Goal: Task Accomplishment & Management: Complete application form

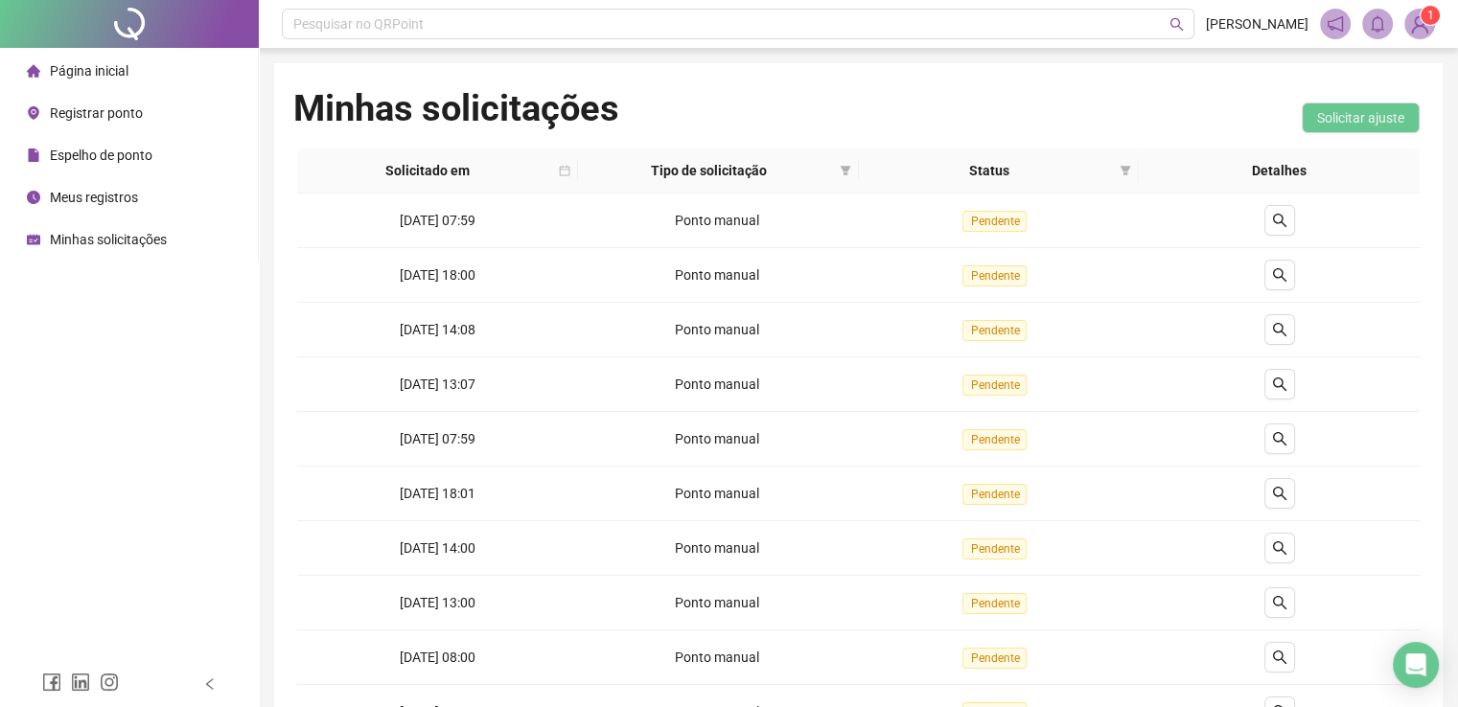
click at [138, 240] on span "Minhas solicitações" at bounding box center [108, 239] width 117 height 15
click at [105, 196] on span "Meus registros" at bounding box center [94, 197] width 88 height 15
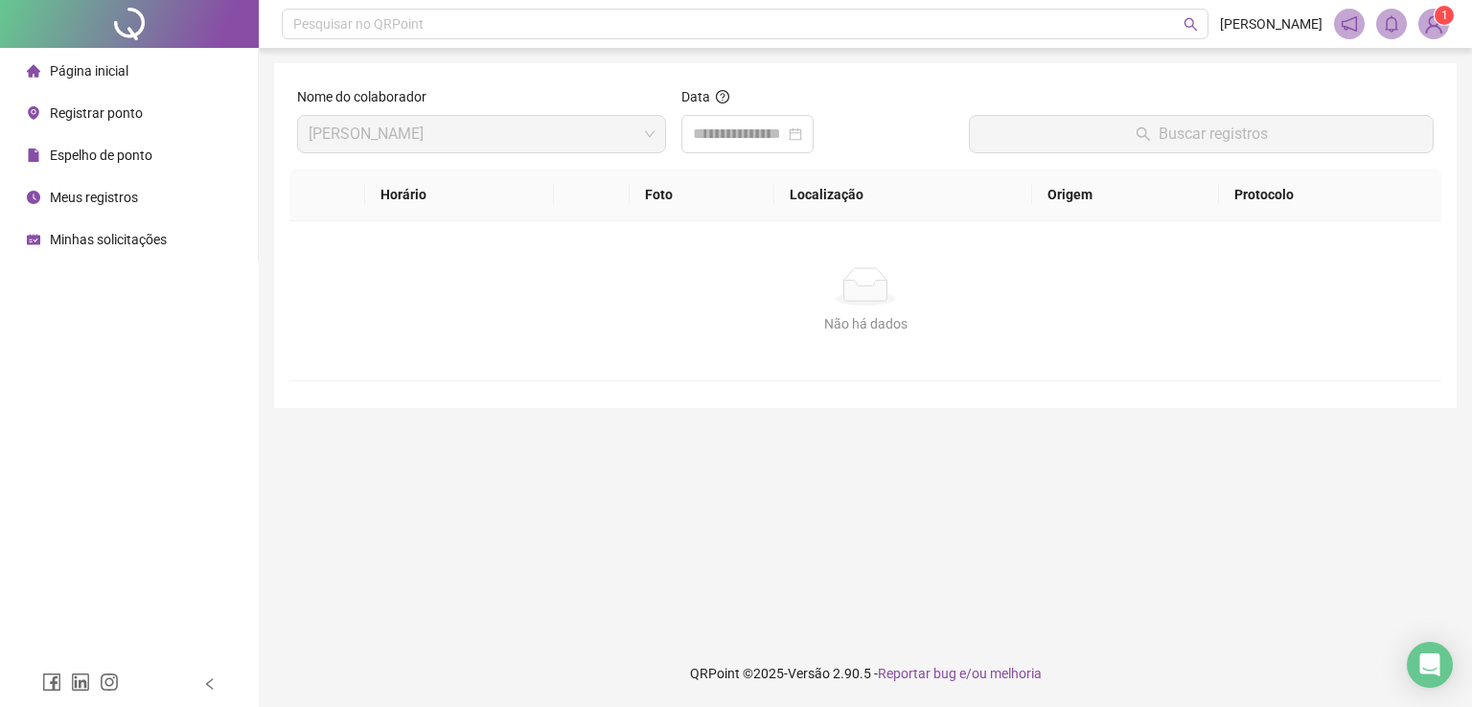
click at [125, 200] on span "Meus registros" at bounding box center [94, 197] width 88 height 15
click at [91, 105] on span "Registrar ponto" at bounding box center [96, 112] width 93 height 15
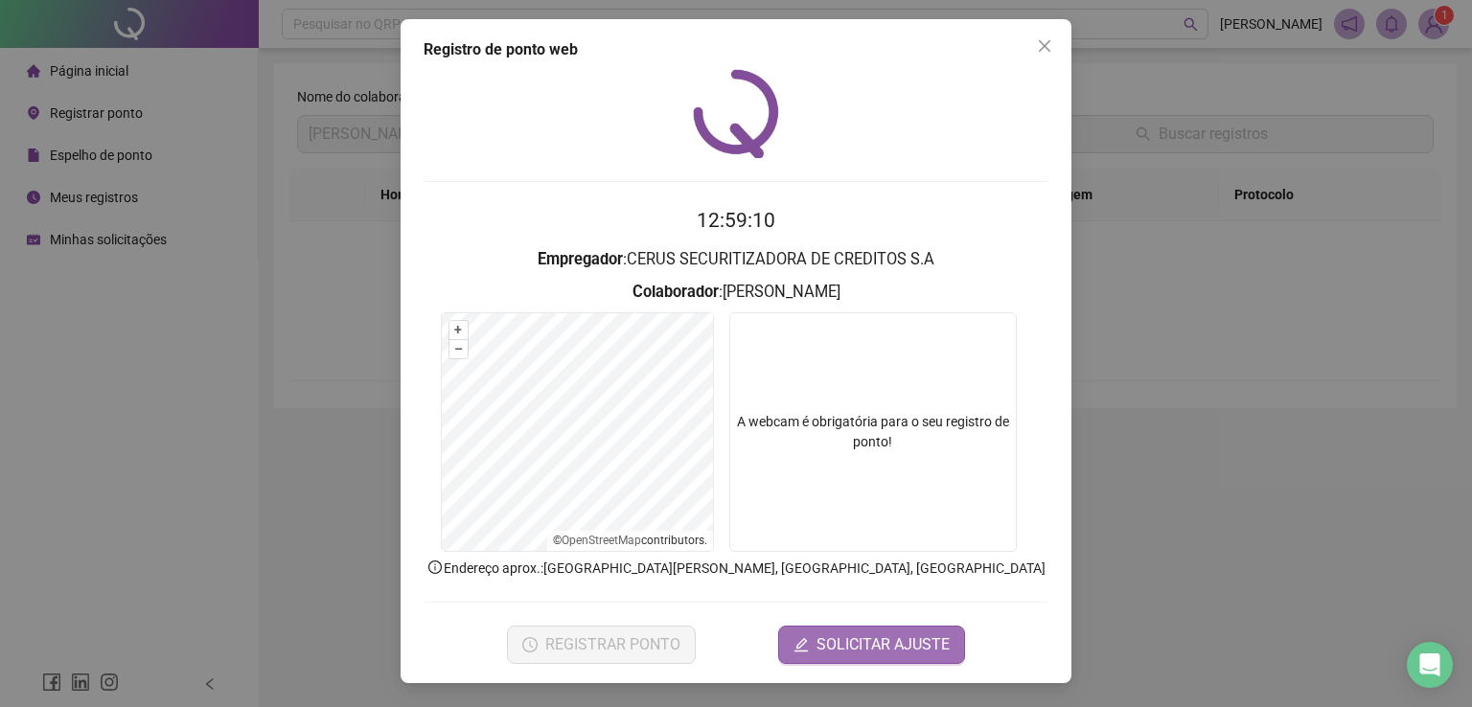
click at [842, 648] on span "SOLICITAR AJUSTE" at bounding box center [883, 645] width 133 height 23
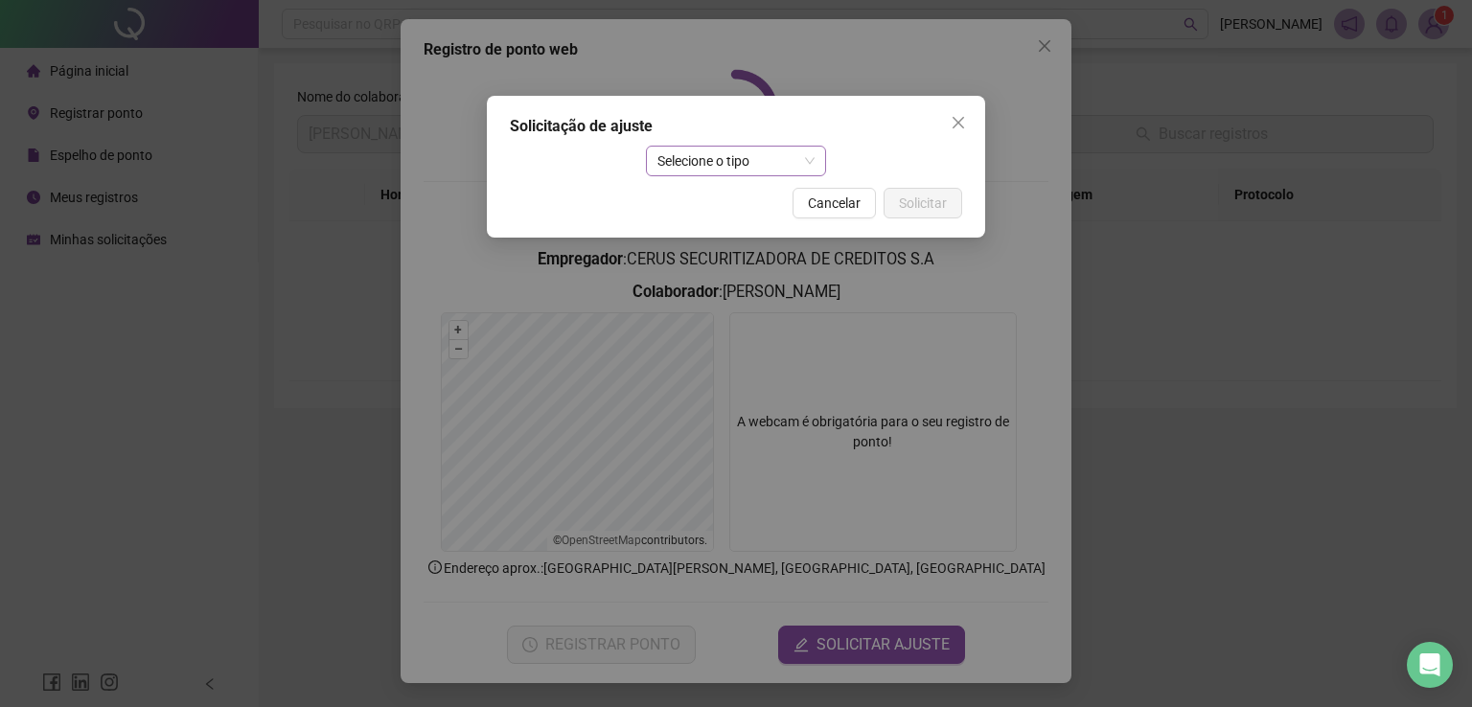
click at [721, 155] on span "Selecione o tipo" at bounding box center [737, 161] width 158 height 29
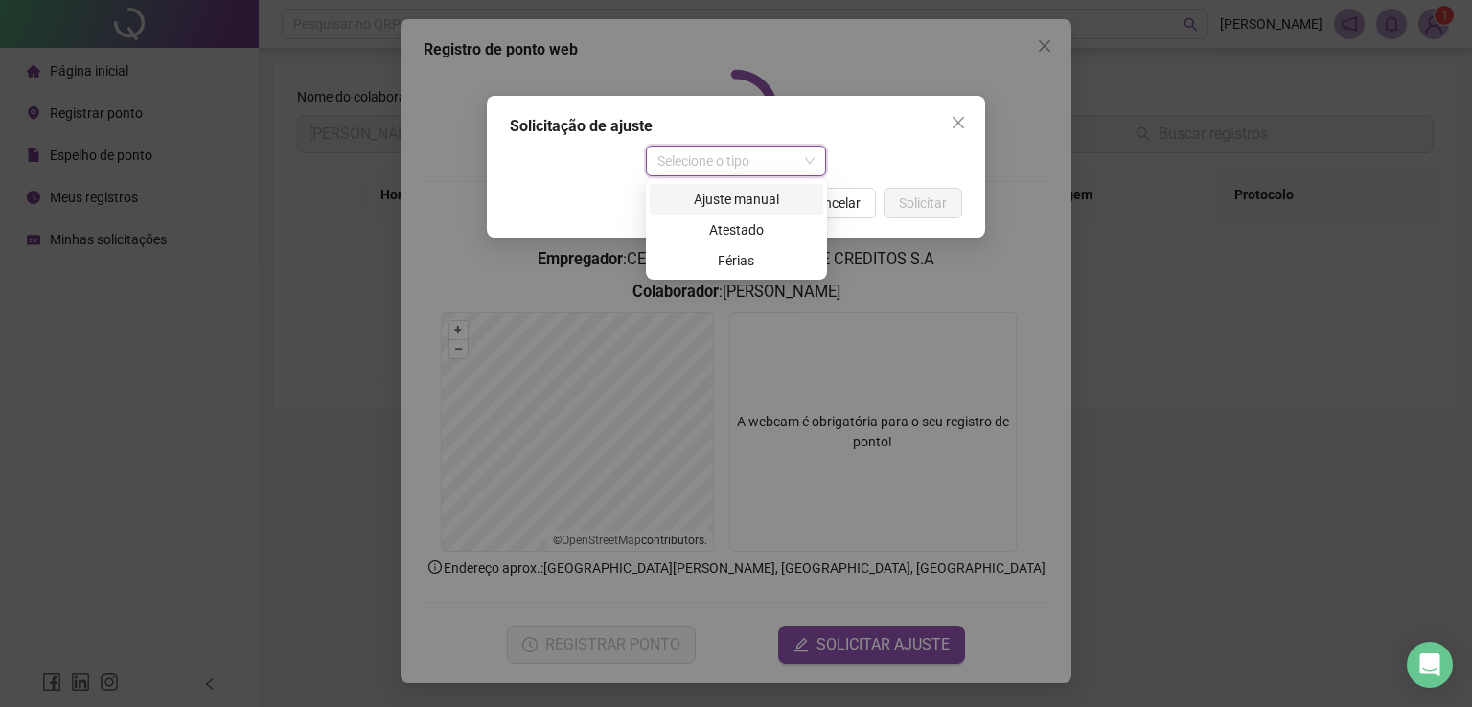
click at [705, 198] on div "Ajuste manual" at bounding box center [736, 199] width 150 height 21
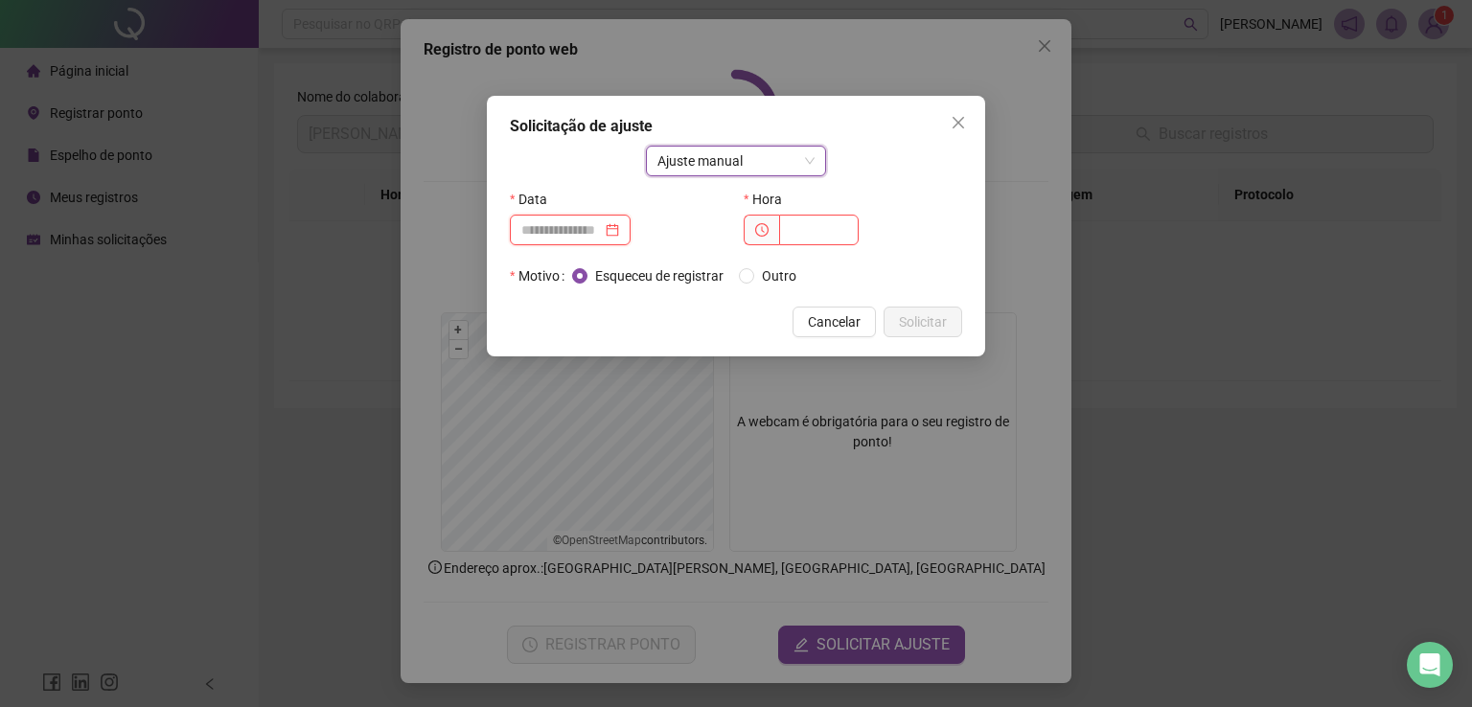
click at [578, 228] on input at bounding box center [561, 229] width 81 height 21
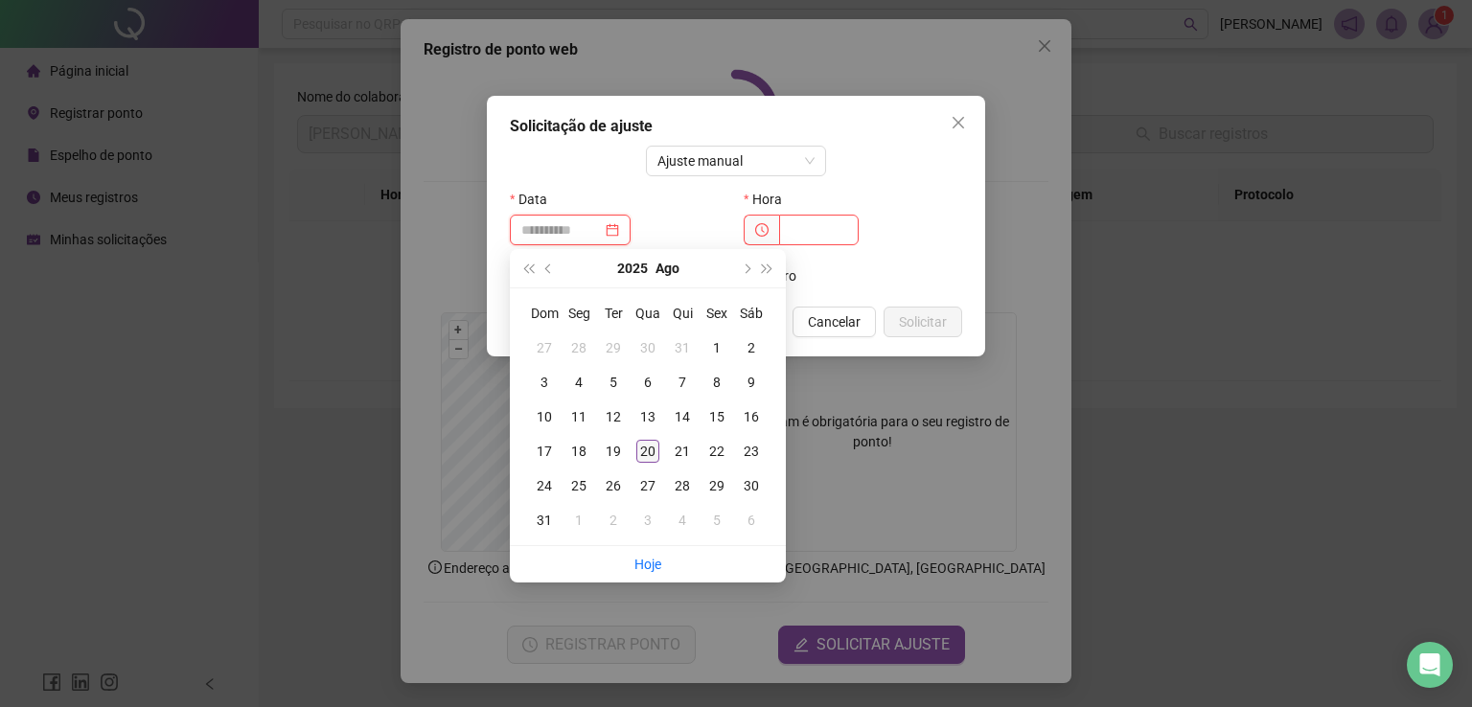
type input "**********"
click at [647, 457] on div "20" at bounding box center [647, 451] width 23 height 23
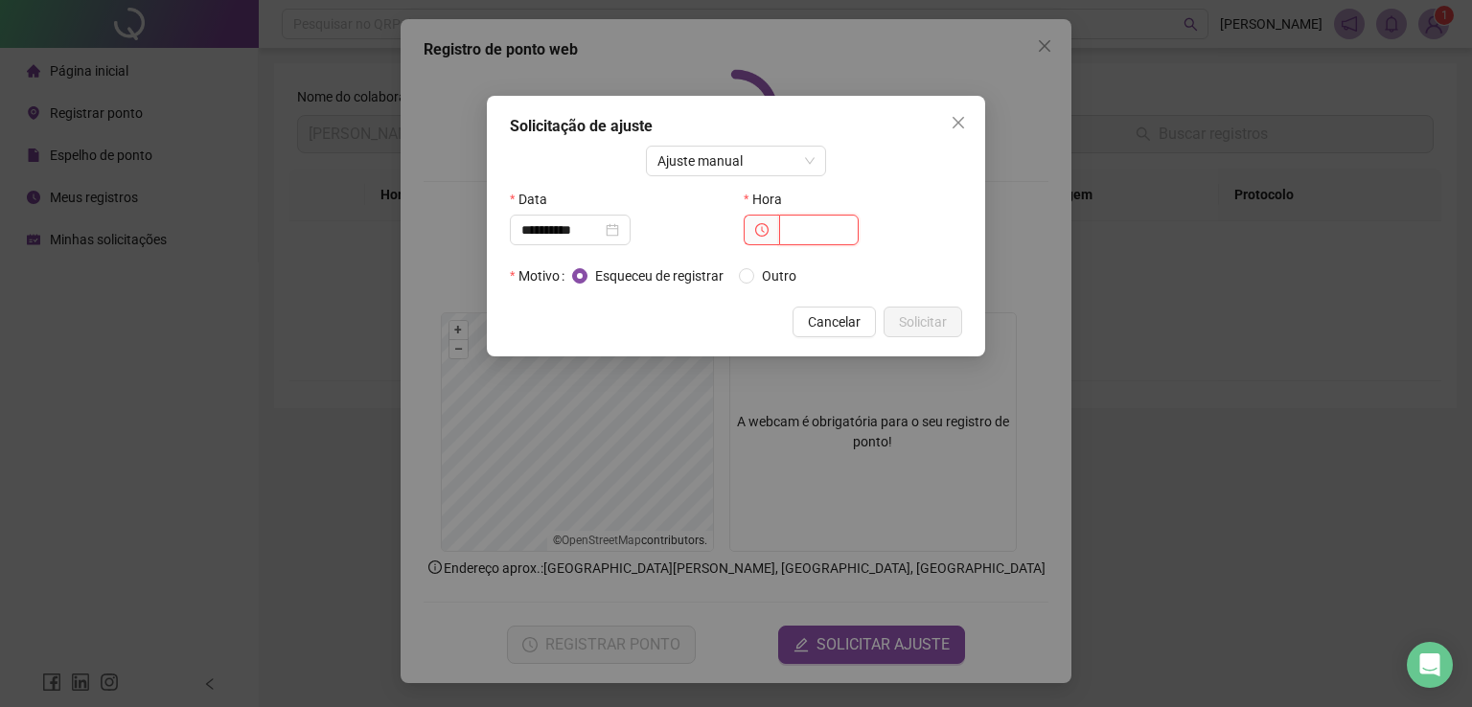
click at [839, 231] on input "text" at bounding box center [819, 230] width 80 height 31
type input "*****"
click at [740, 281] on div "Esqueceu de registrar Outro" at bounding box center [692, 276] width 240 height 21
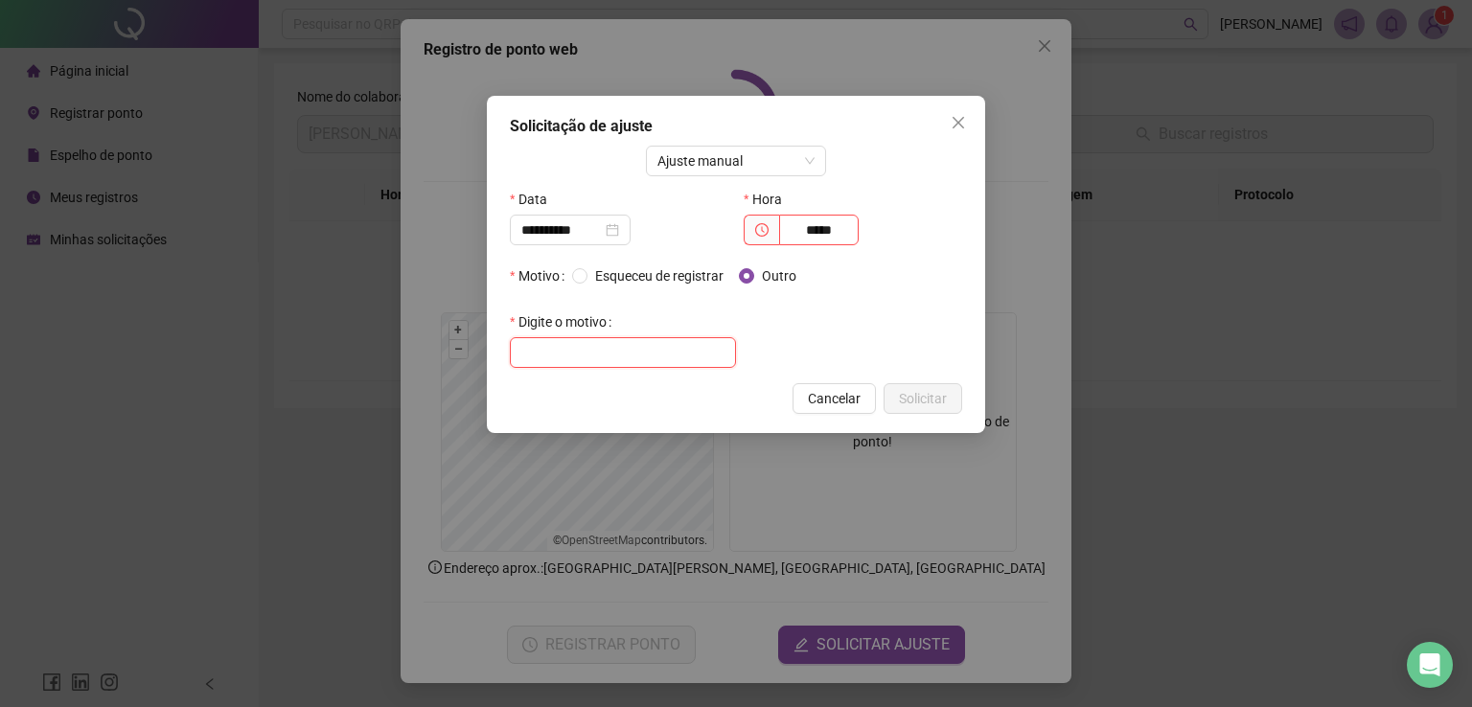
click at [632, 351] on input "text" at bounding box center [623, 352] width 226 height 31
type input "**********"
click at [905, 395] on span "Solicitar" at bounding box center [923, 398] width 48 height 21
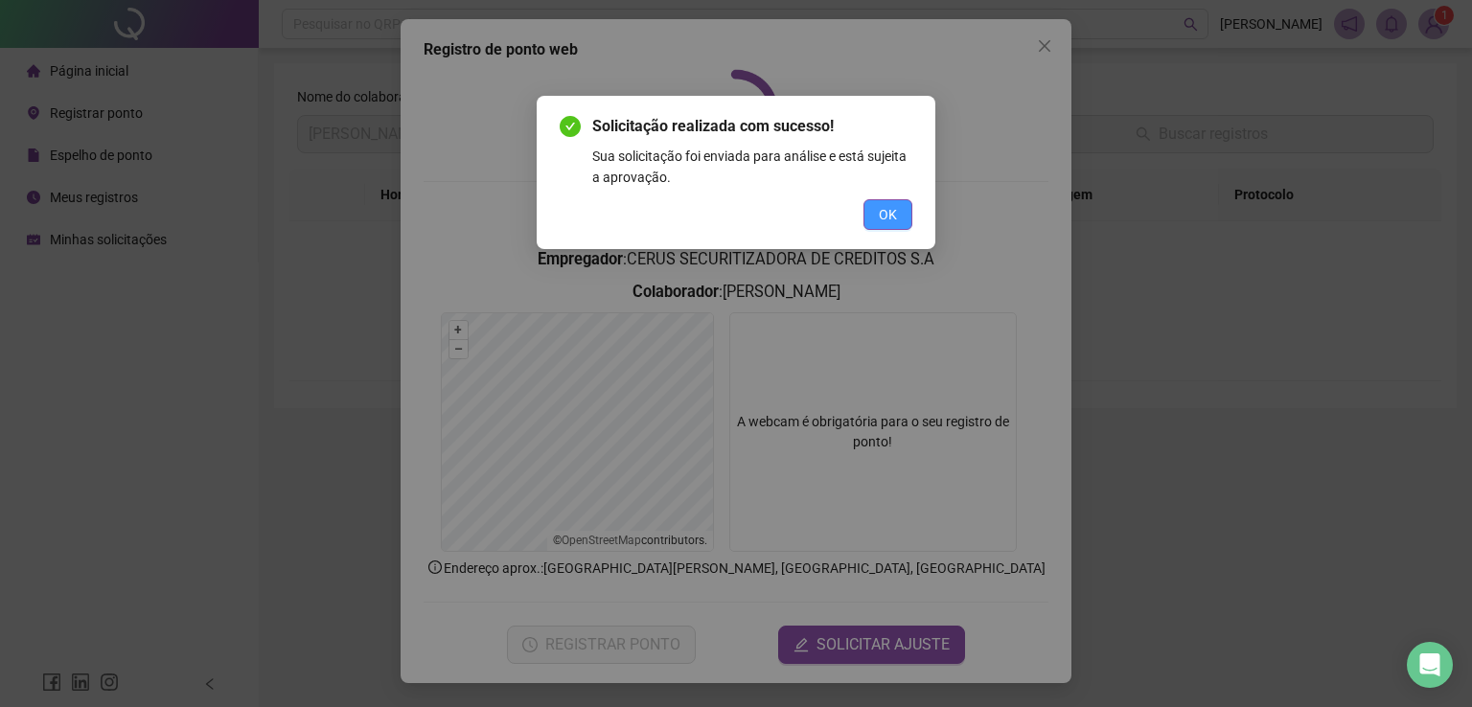
click at [896, 215] on span "OK" at bounding box center [888, 214] width 18 height 21
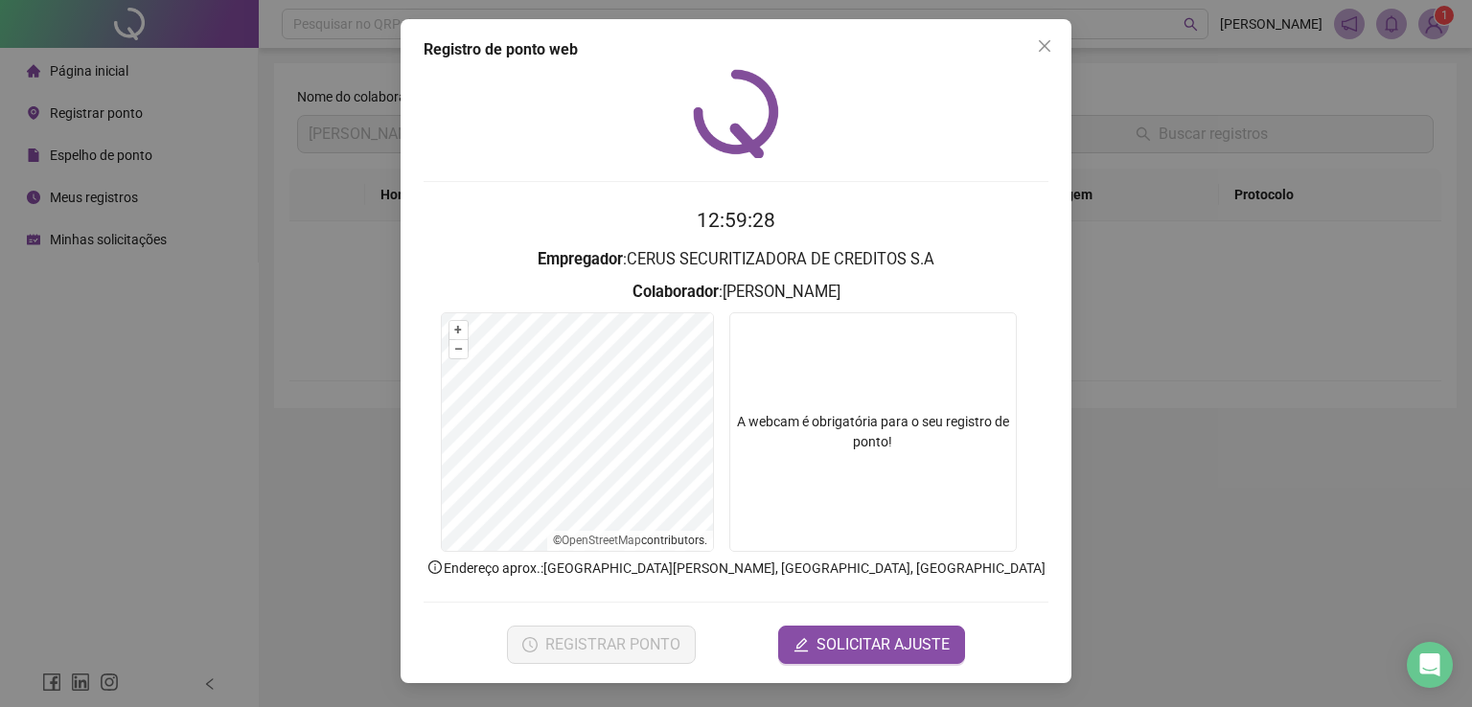
click at [1043, 52] on icon "close" at bounding box center [1044, 45] width 15 height 15
